Goal: Information Seeking & Learning: Learn about a topic

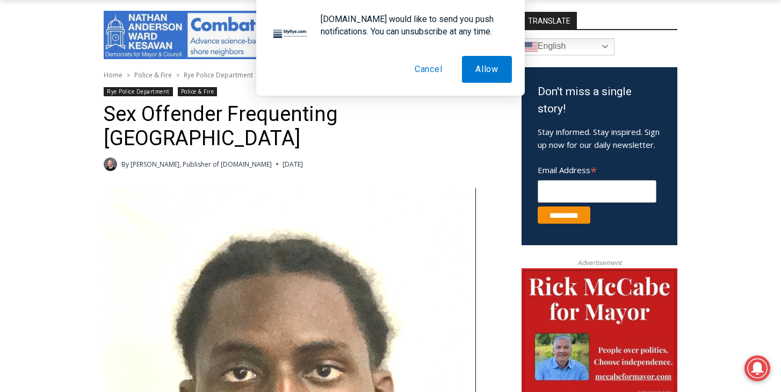
scroll to position [291, 0]
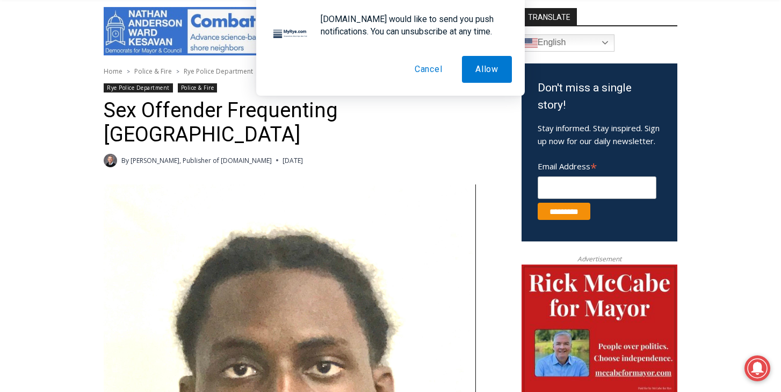
click at [436, 71] on button "Cancel" at bounding box center [428, 69] width 55 height 27
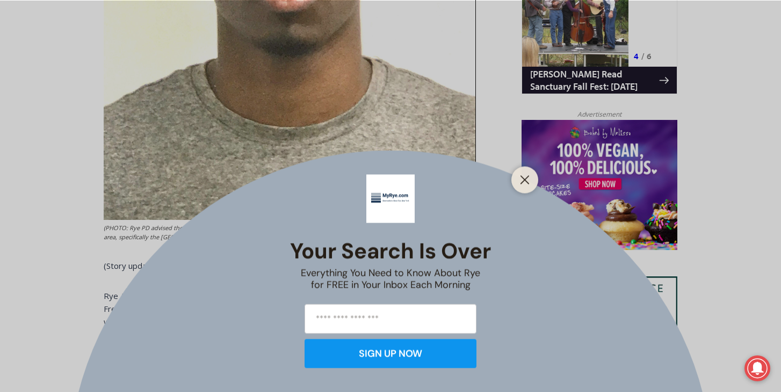
scroll to position [750, 0]
click at [522, 180] on icon "Close" at bounding box center [525, 180] width 10 height 10
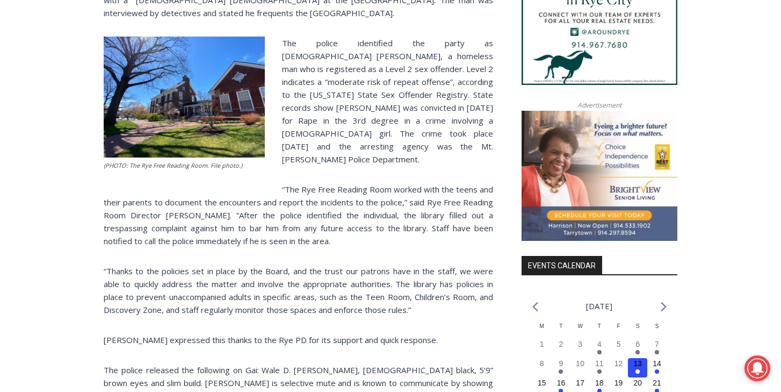
scroll to position [1071, 0]
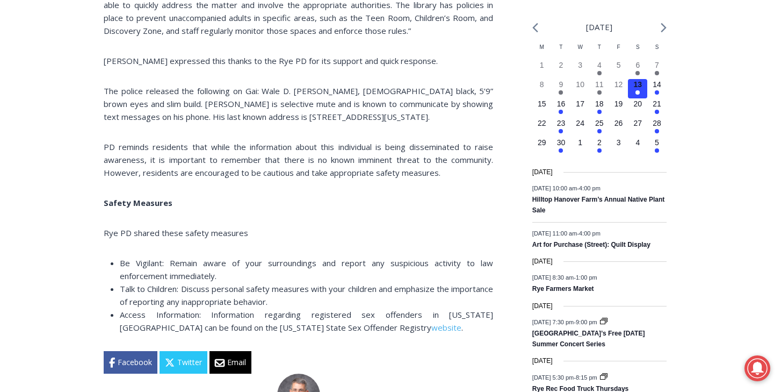
scroll to position [1351, 0]
